Goal: Find specific page/section: Locate item on page

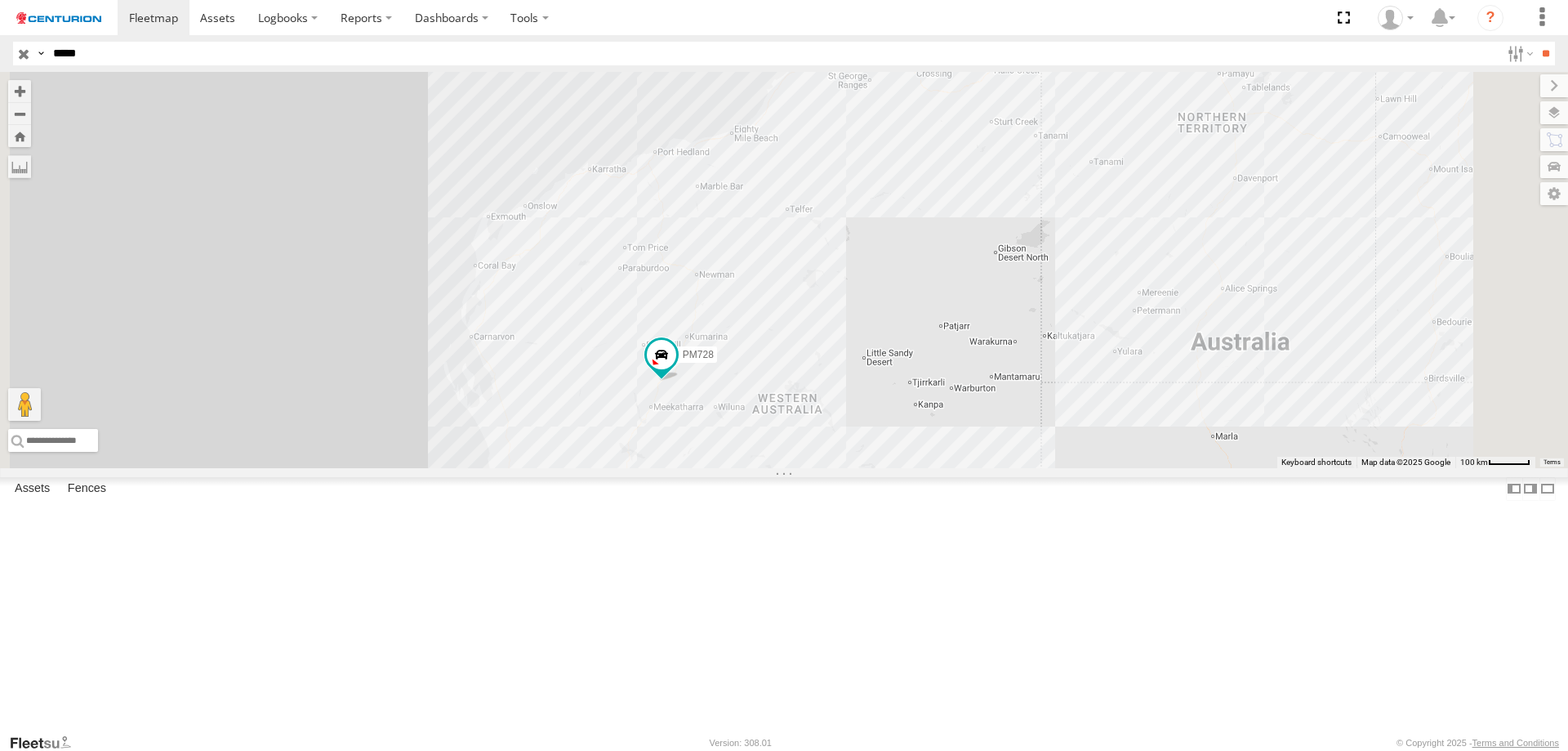
select select "**********"
click at [31, 176] on label at bounding box center [19, 166] width 23 height 23
click at [0, 0] on label at bounding box center [0, 0] width 0 height 0
click at [694, 468] on div "PM728" at bounding box center [784, 269] width 1568 height 397
click at [477, 339] on img "Start" at bounding box center [472, 334] width 10 height 10
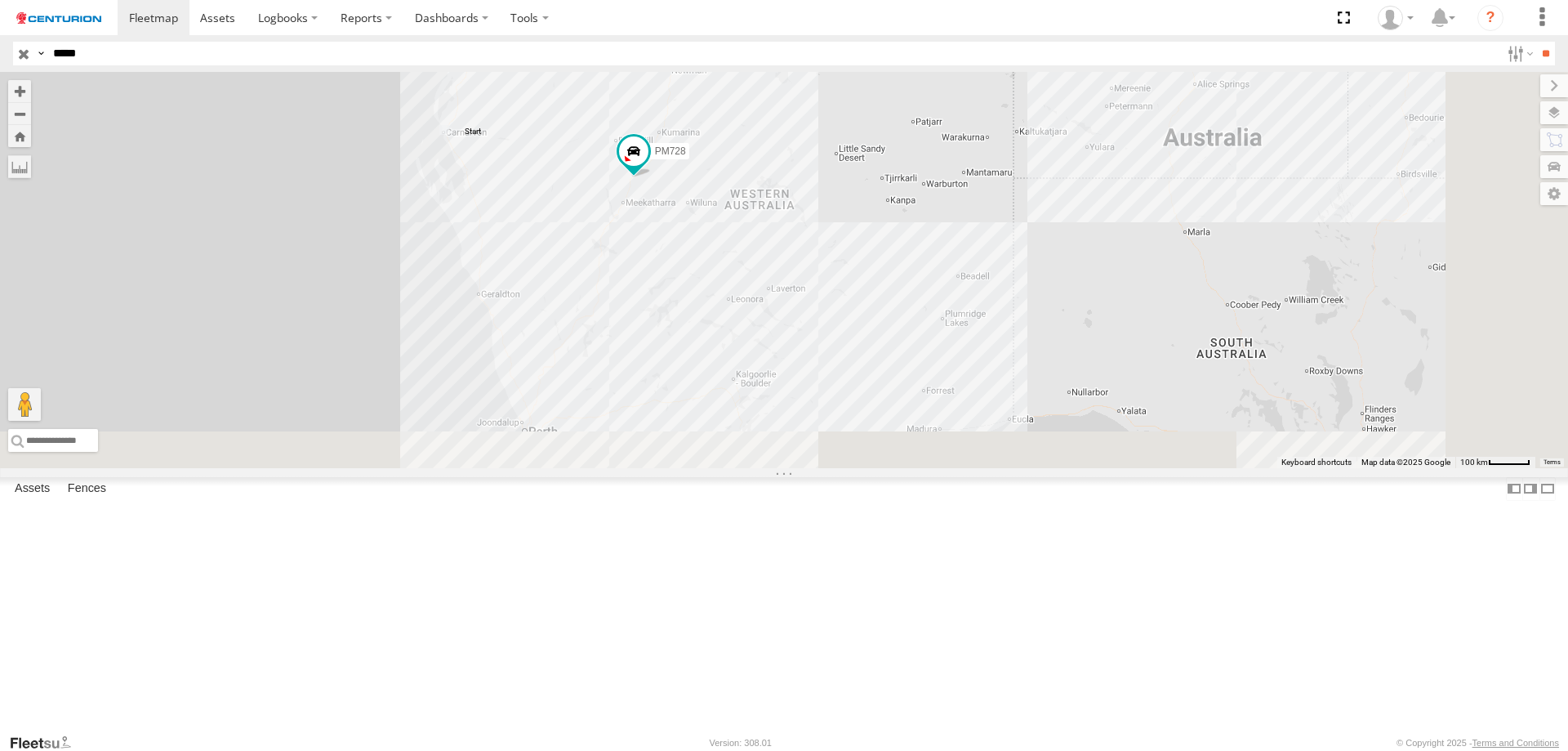
drag, startPoint x: 704, startPoint y: 613, endPoint x: 674, endPoint y: 381, distance: 233.9
click at [674, 381] on div "PM728" at bounding box center [784, 269] width 1568 height 397
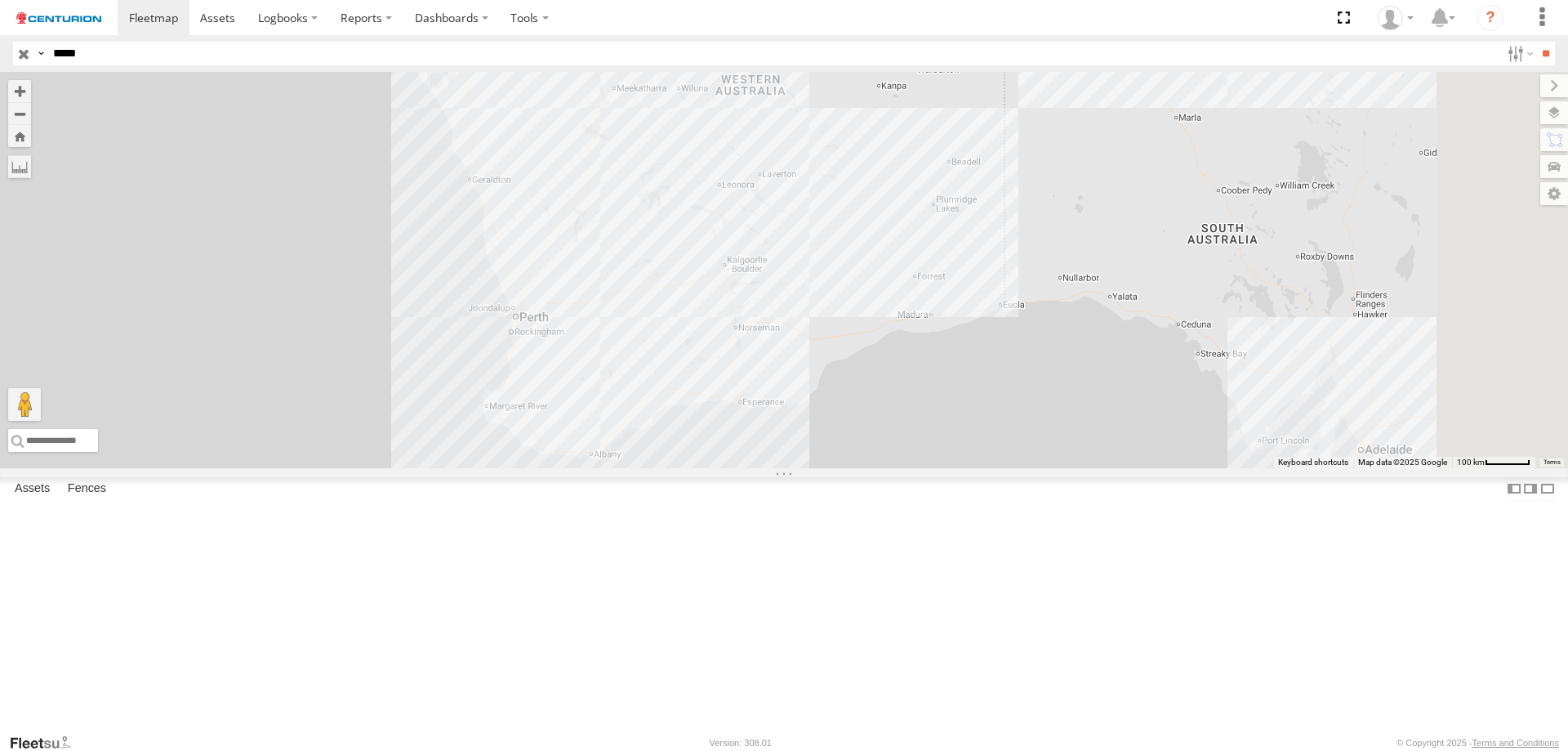
click at [746, 465] on div "PM728" at bounding box center [784, 269] width 1568 height 397
click at [525, 321] on img "Start" at bounding box center [520, 317] width 10 height 10
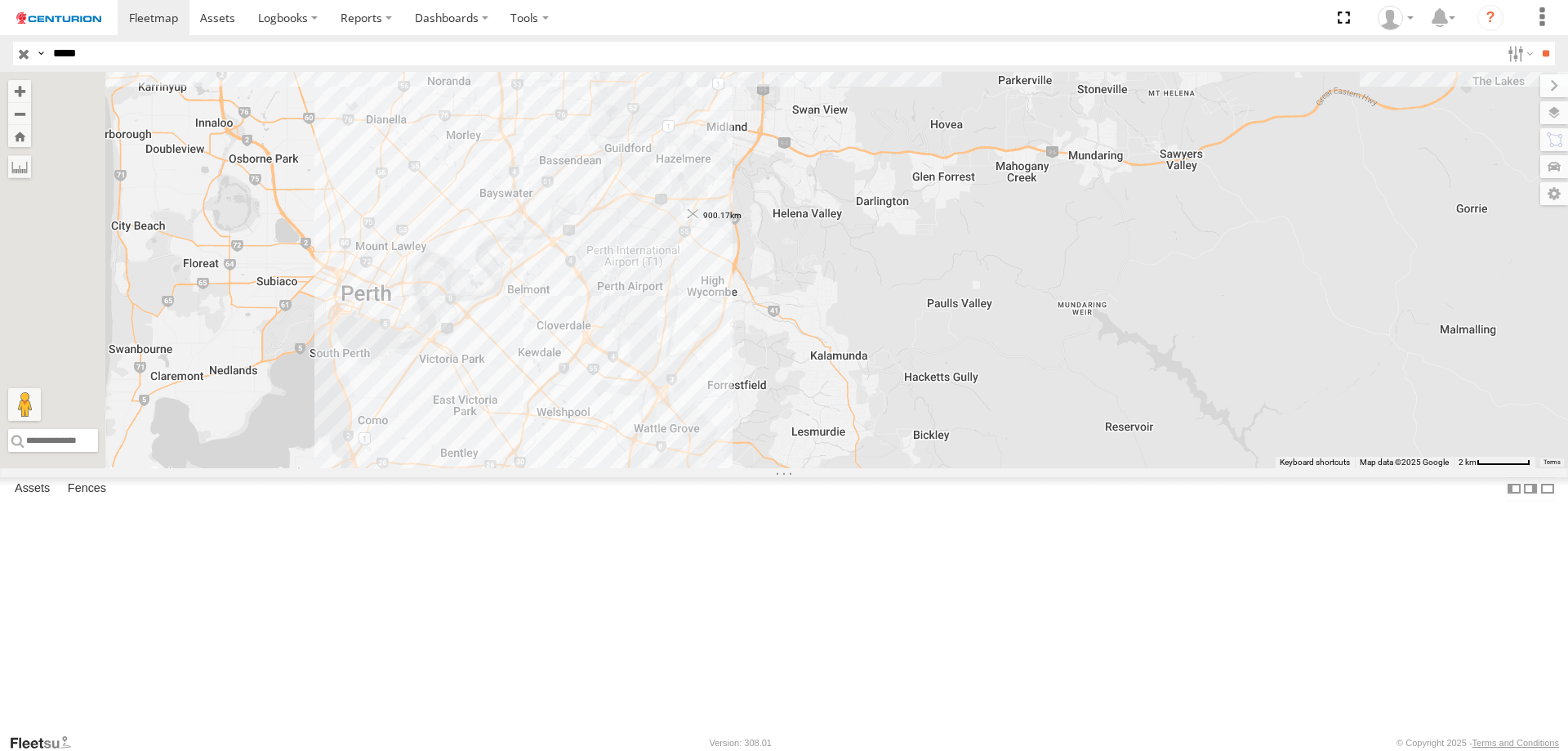
drag, startPoint x: 837, startPoint y: 403, endPoint x: 900, endPoint y: 347, distance: 84.3
click at [699, 219] on img "900.17km" at bounding box center [694, 214] width 10 height 10
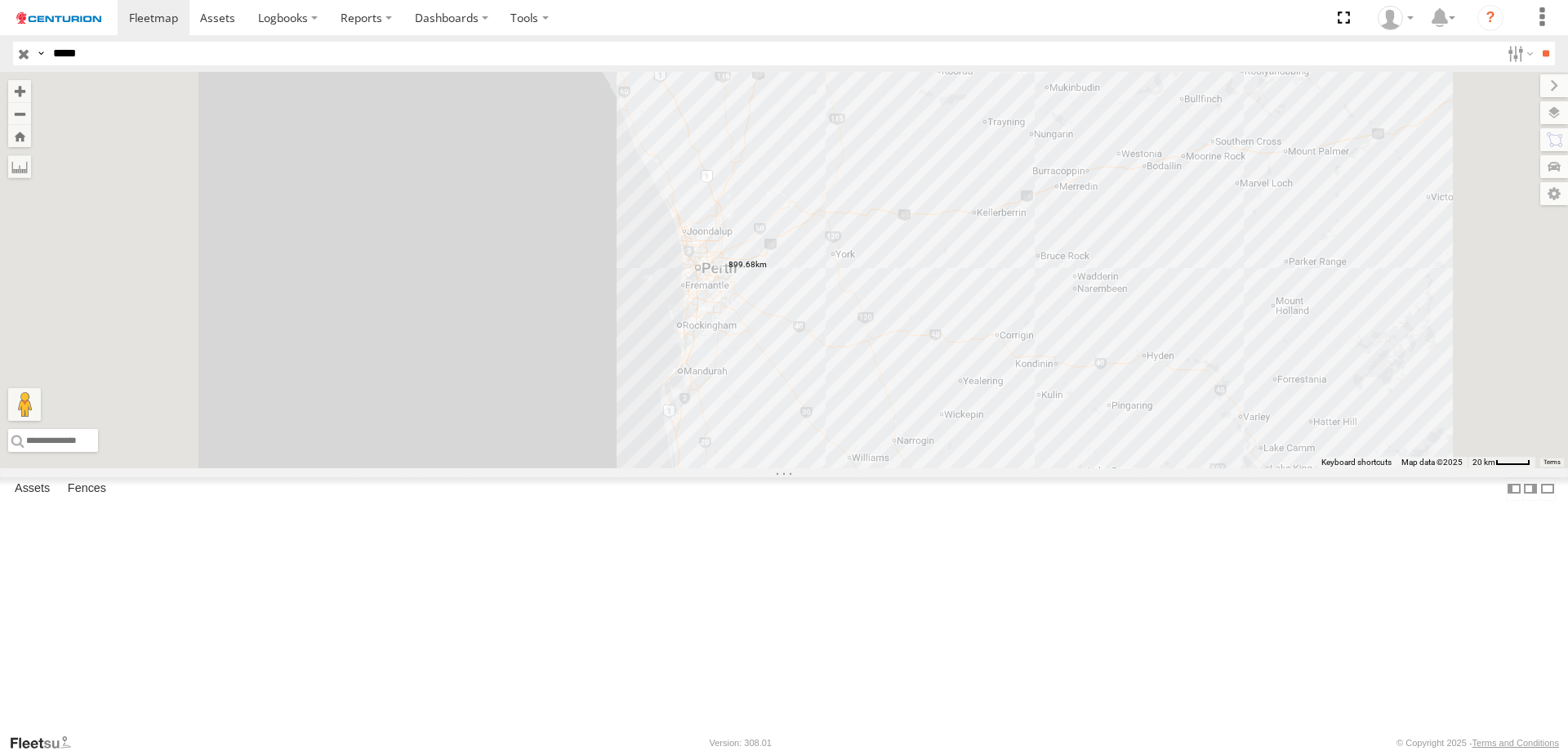
click at [882, 468] on div "PM728" at bounding box center [784, 269] width 1568 height 397
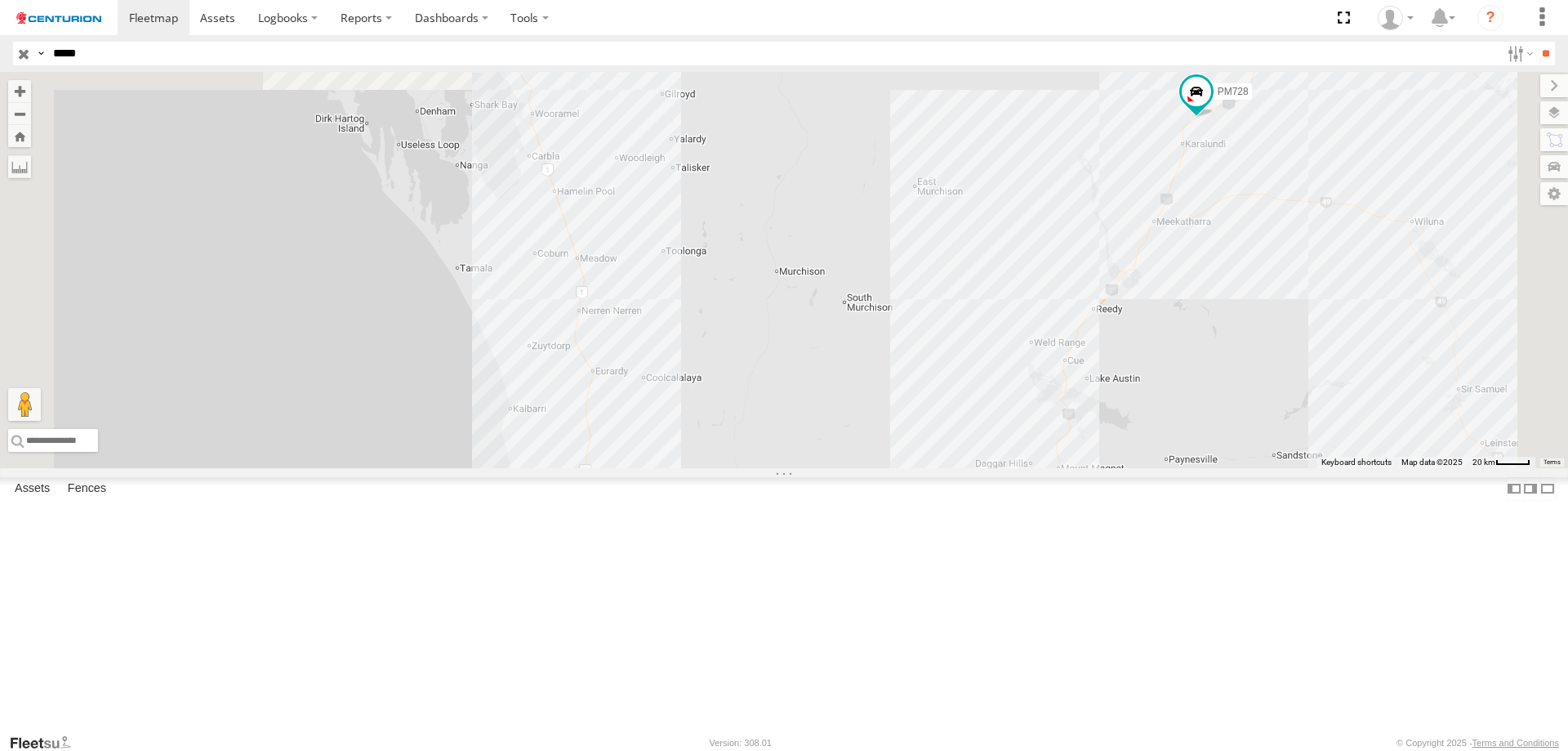
drag, startPoint x: 742, startPoint y: 365, endPoint x: 782, endPoint y: 613, distance: 251.2
click at [782, 468] on div "PM728" at bounding box center [784, 269] width 1568 height 397
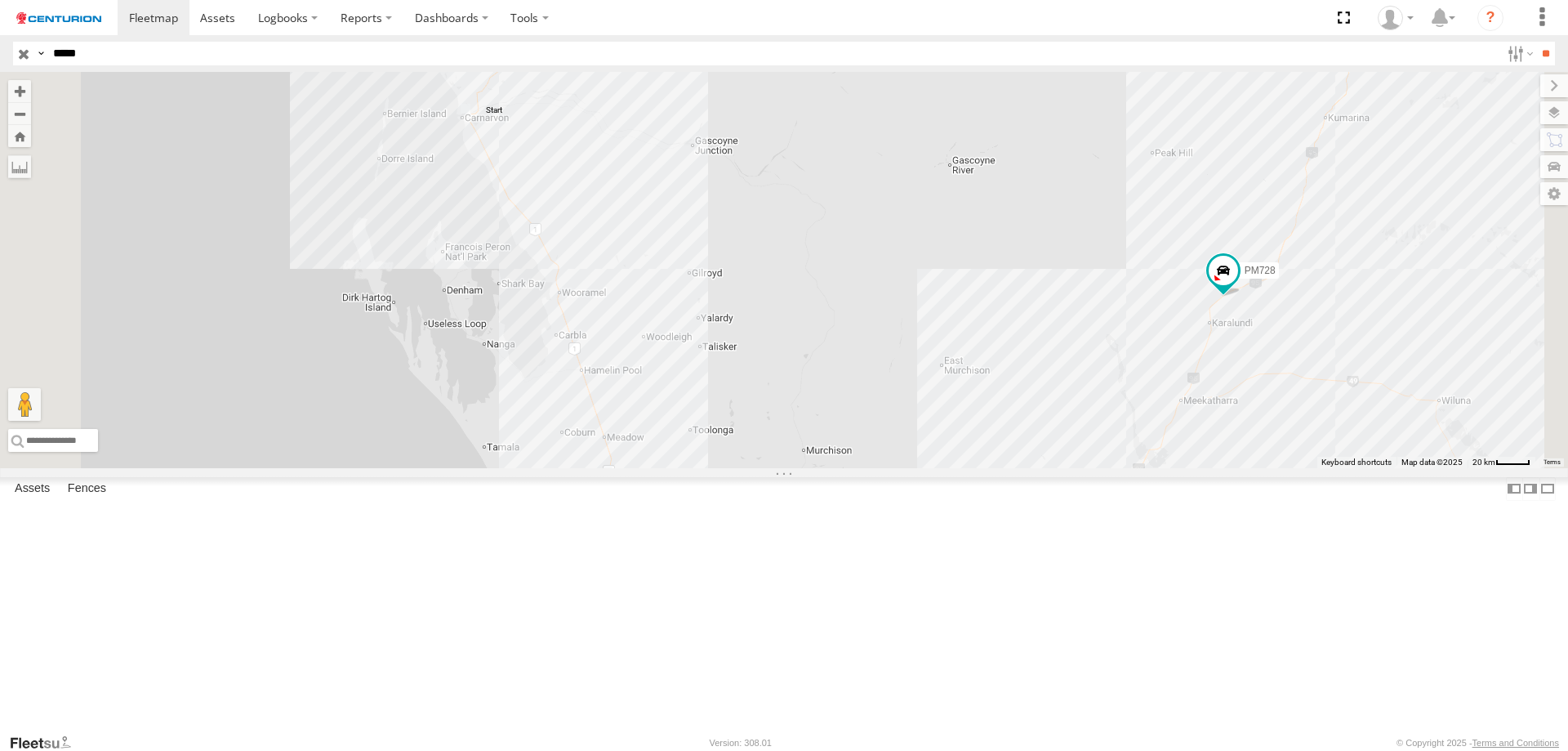
drag, startPoint x: 752, startPoint y: 411, endPoint x: 842, endPoint y: 699, distance: 301.7
click at [844, 468] on div "PM728" at bounding box center [784, 269] width 1568 height 397
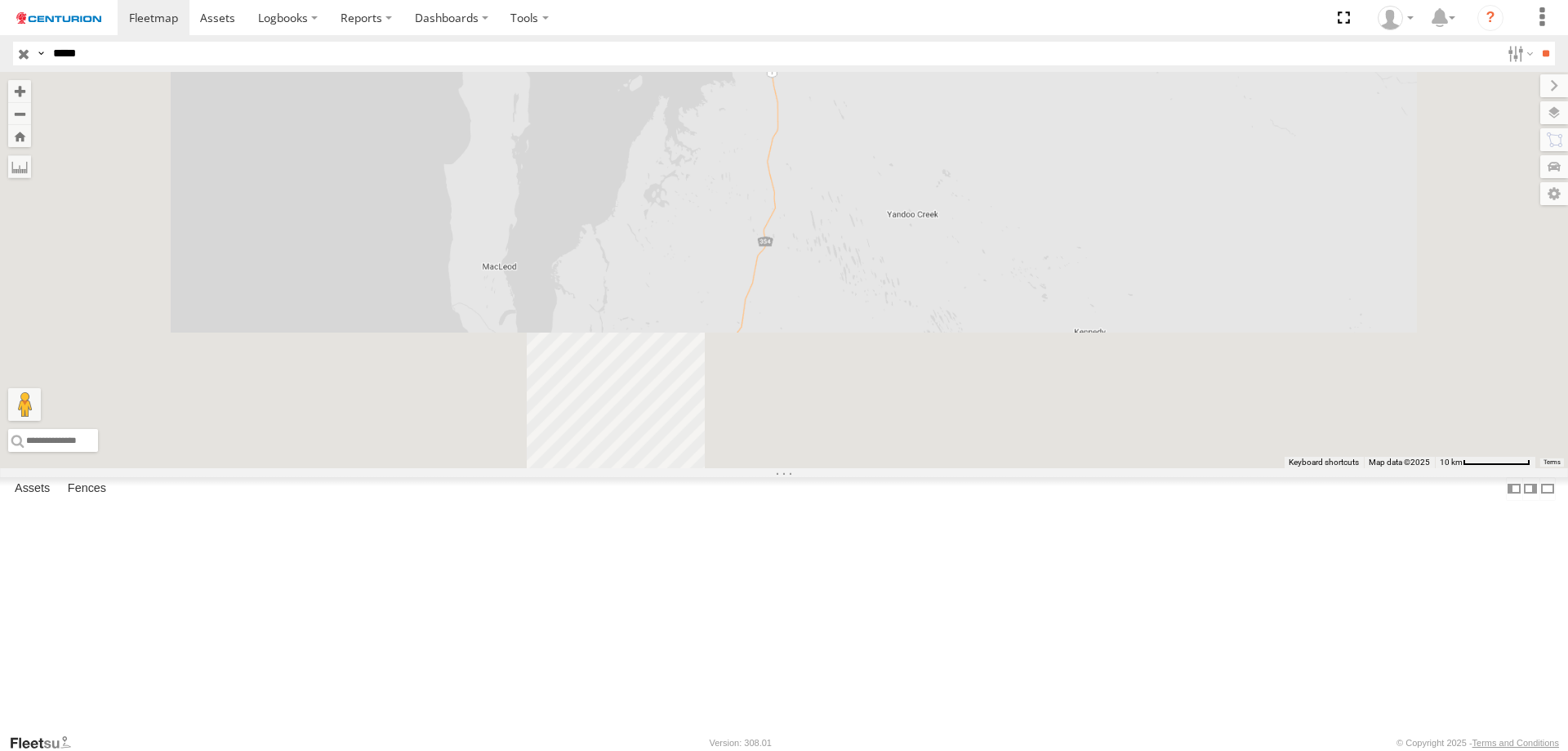
drag, startPoint x: 850, startPoint y: 641, endPoint x: 852, endPoint y: 335, distance: 306.0
click at [852, 335] on div "PM728" at bounding box center [784, 269] width 1568 height 397
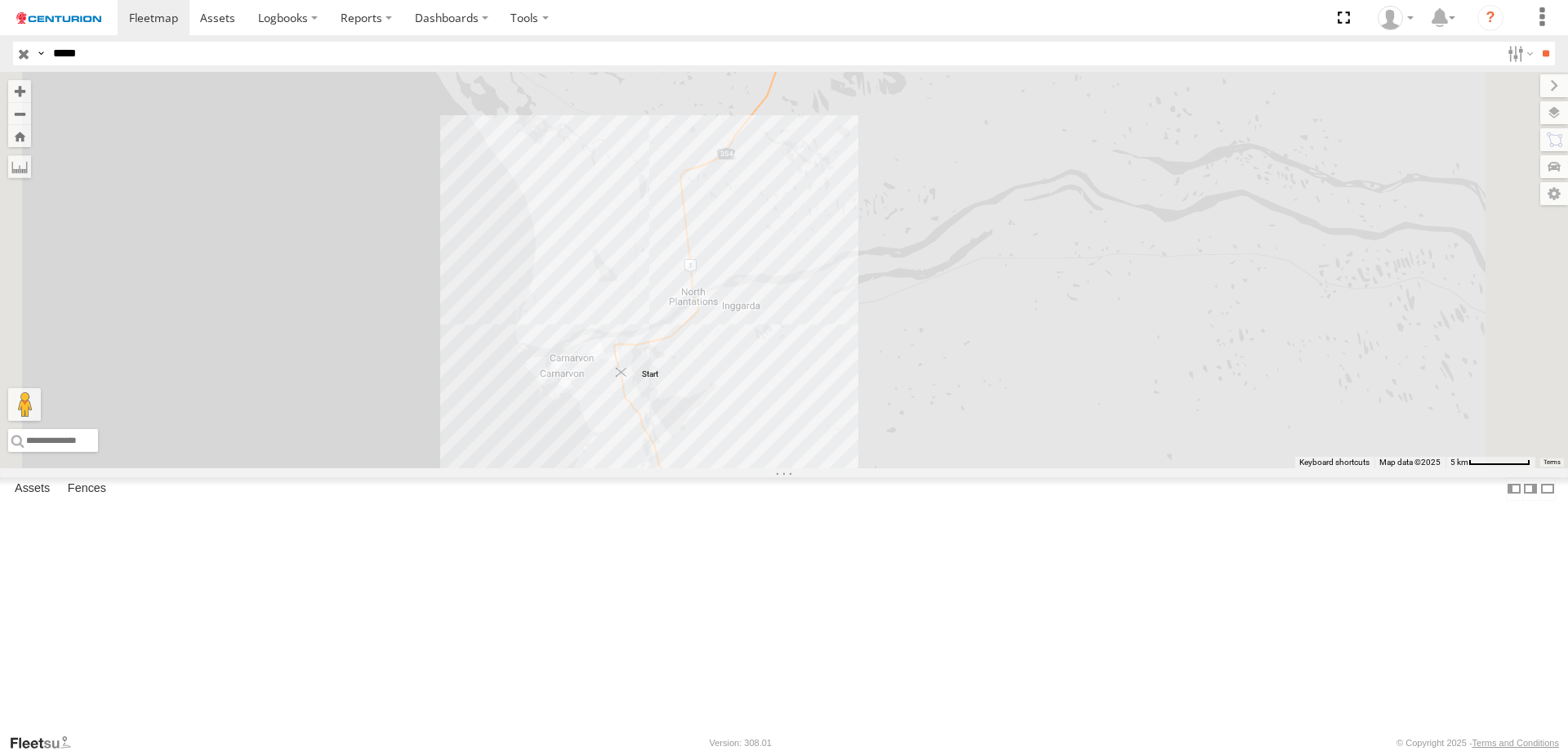
drag, startPoint x: 796, startPoint y: 428, endPoint x: 824, endPoint y: 503, distance: 80.1
click at [626, 377] on img "Start" at bounding box center [622, 373] width 10 height 10
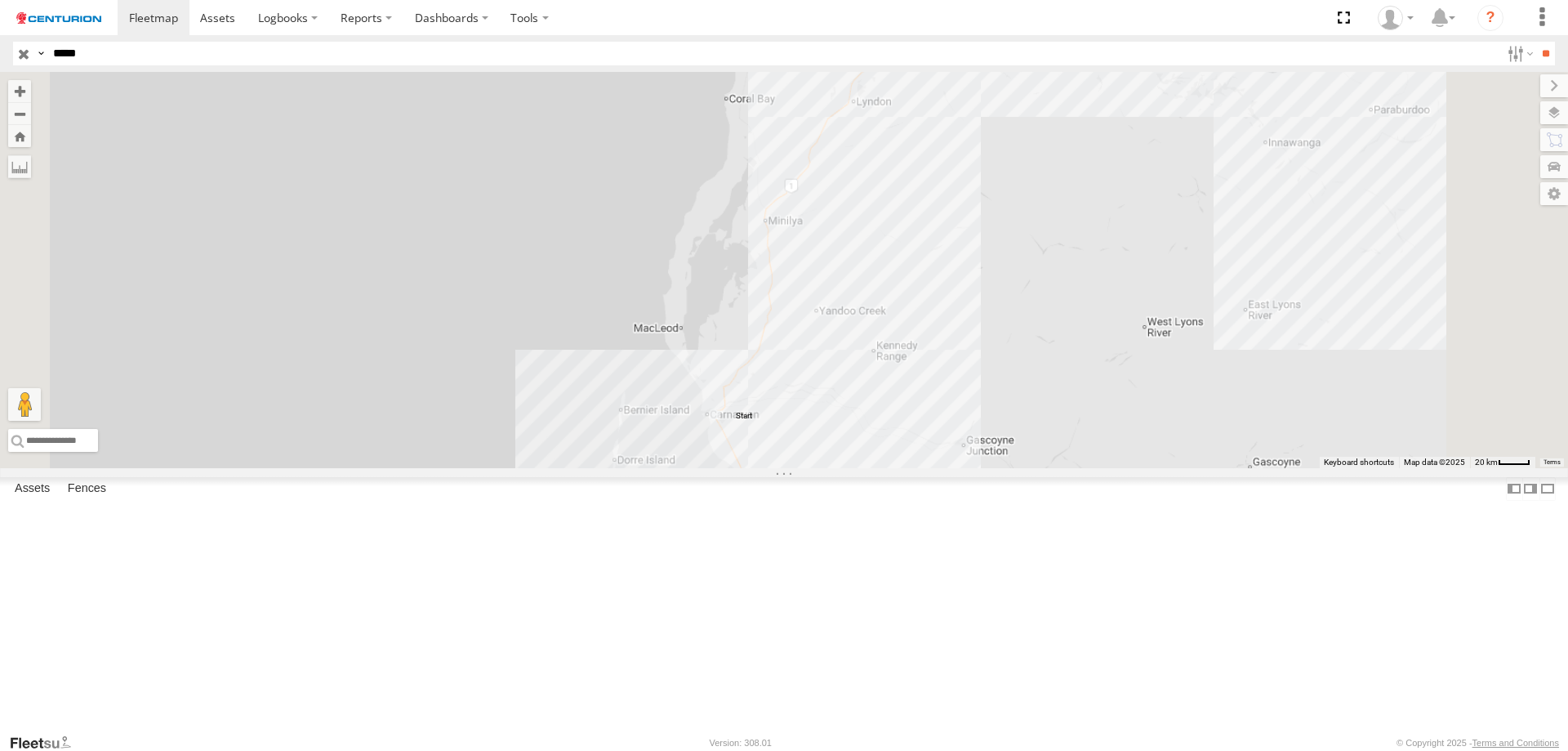
drag, startPoint x: 951, startPoint y: 605, endPoint x: 824, endPoint y: 288, distance: 341.5
click at [824, 289] on div "PM728" at bounding box center [784, 269] width 1568 height 397
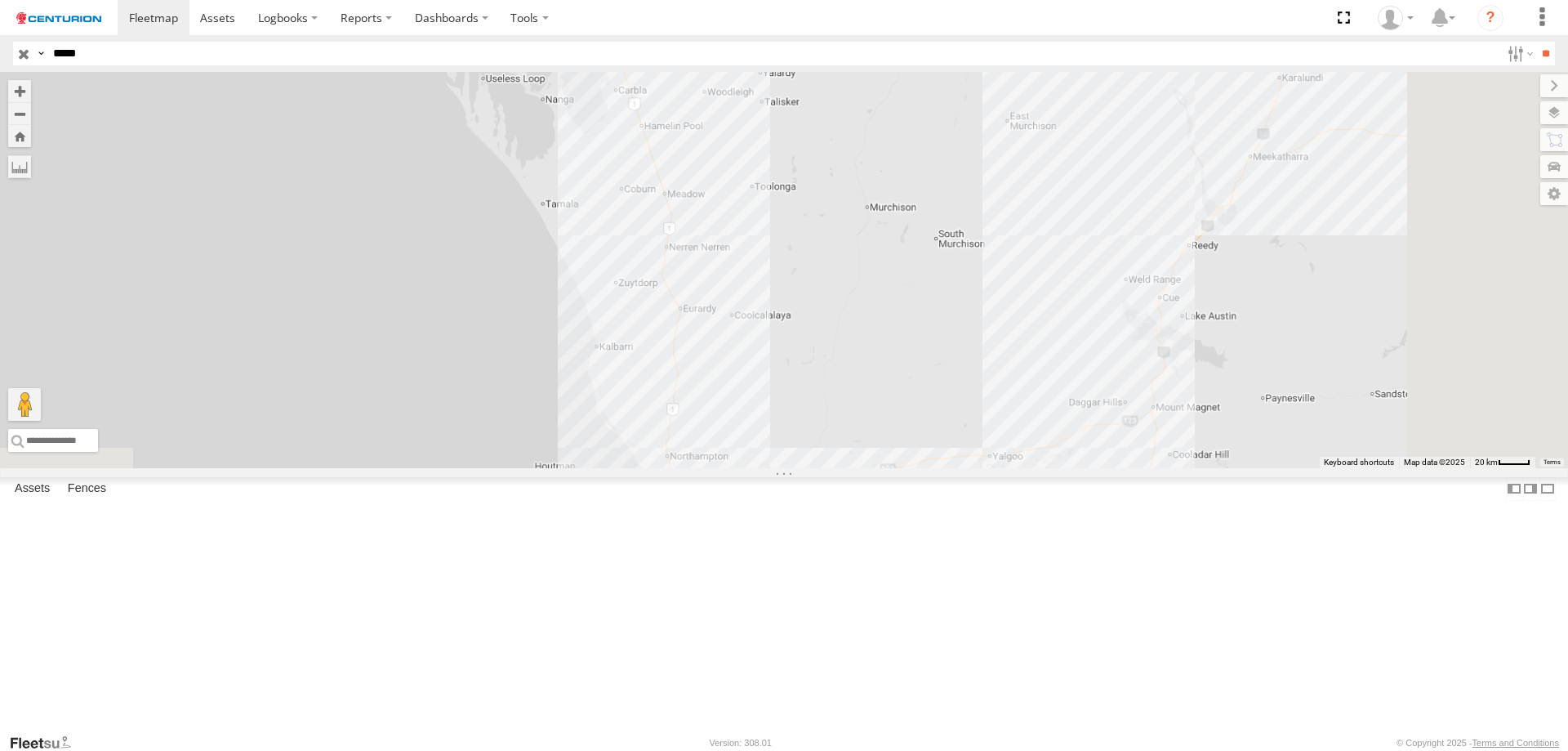
drag, startPoint x: 822, startPoint y: 435, endPoint x: 779, endPoint y: 264, distance: 176.3
click at [779, 264] on div "PM728" at bounding box center [784, 269] width 1568 height 397
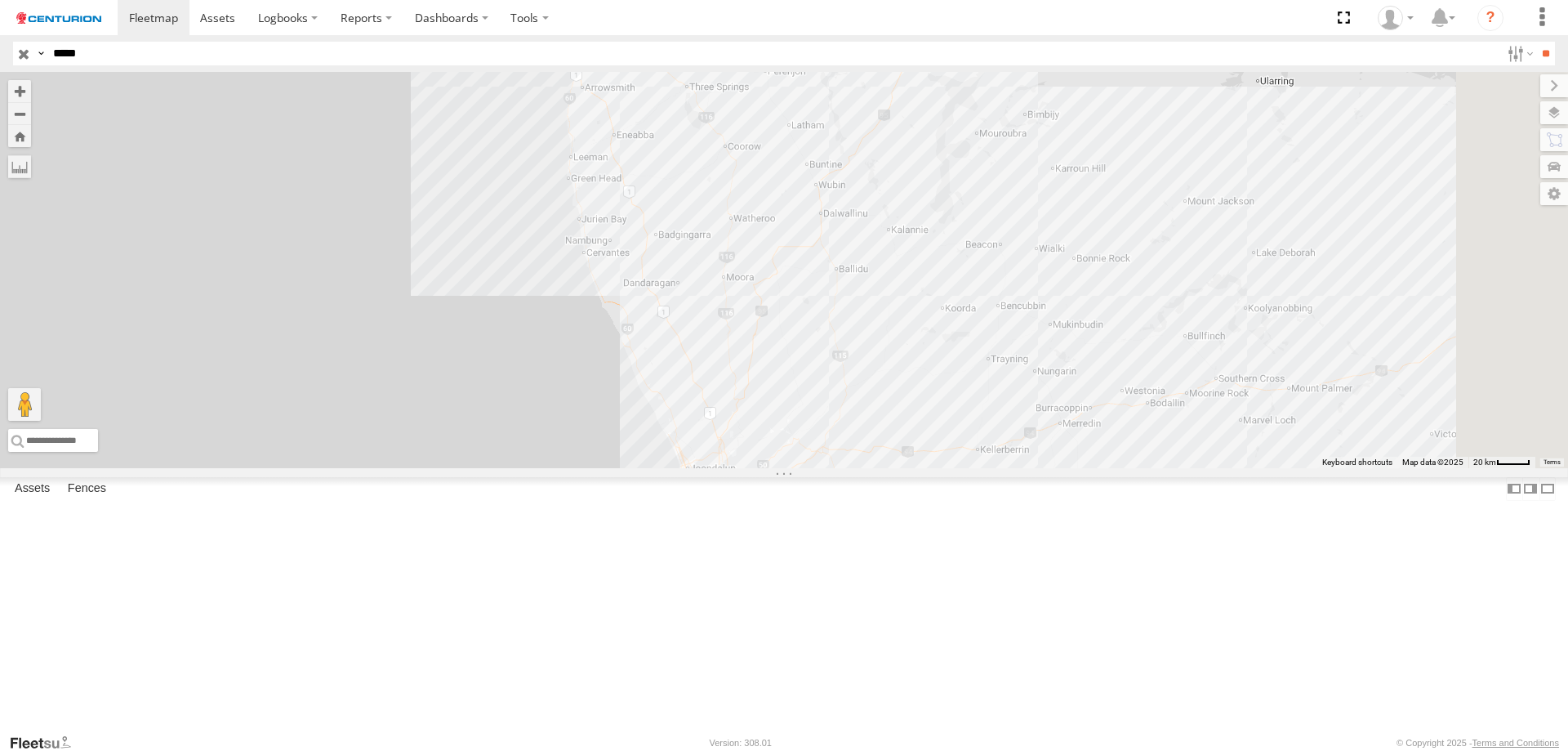
drag, startPoint x: 874, startPoint y: 503, endPoint x: 805, endPoint y: 333, distance: 183.5
click at [805, 333] on div "PM728" at bounding box center [784, 269] width 1568 height 397
